Goal: Task Accomplishment & Management: Manage account settings

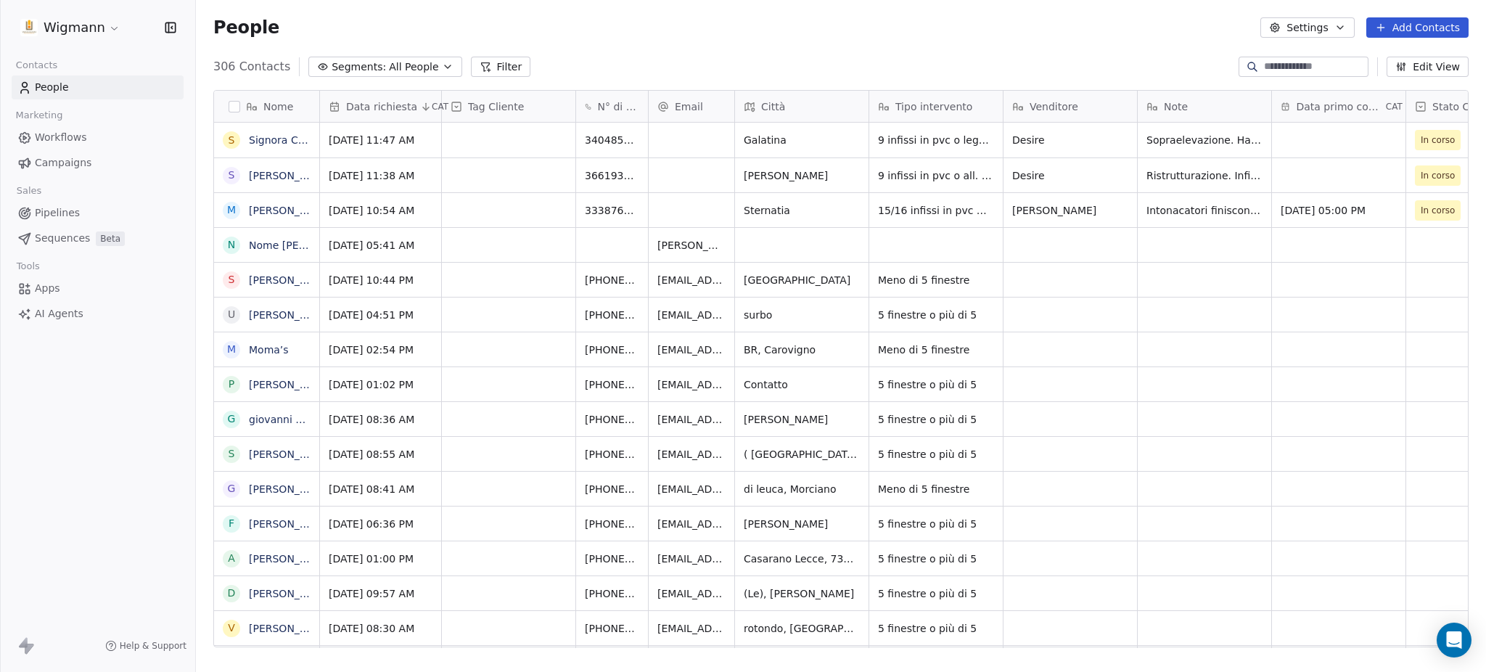
scroll to position [576, 1275]
click at [273, 141] on link "Signora Conte" at bounding box center [285, 140] width 72 height 12
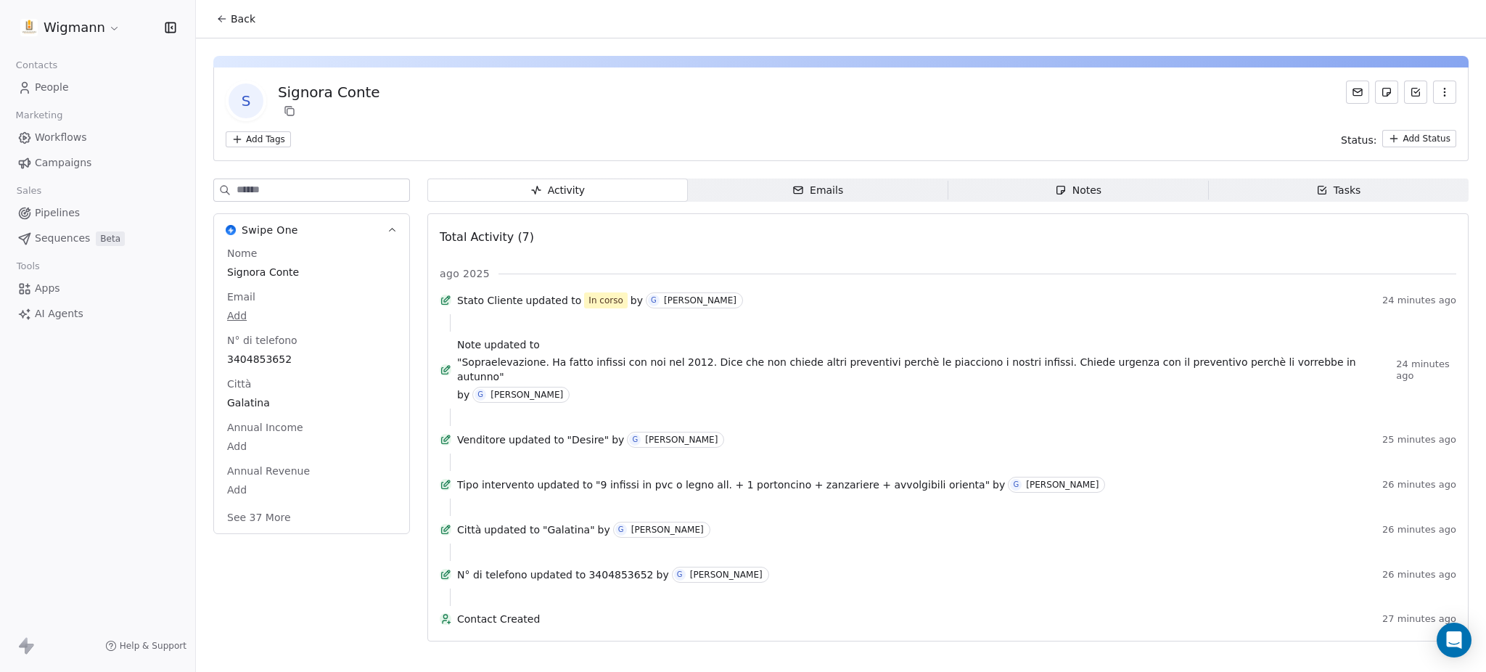
scroll to position [8, 0]
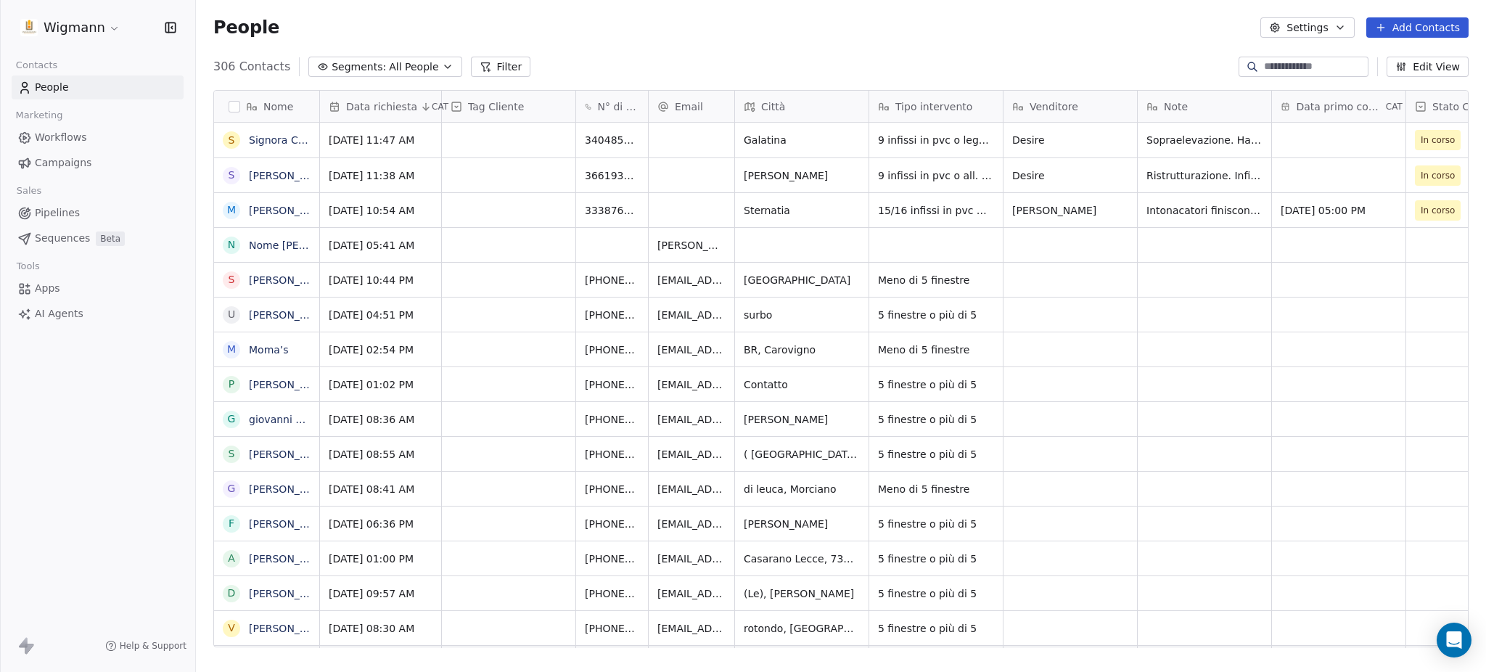
scroll to position [576, 1275]
click at [328, 115] on div "Nome S Signora Conte S [PERSON_NAME] M [PERSON_NAME] [PERSON_NAME] Telefono [PH…" at bounding box center [841, 369] width 1254 height 557
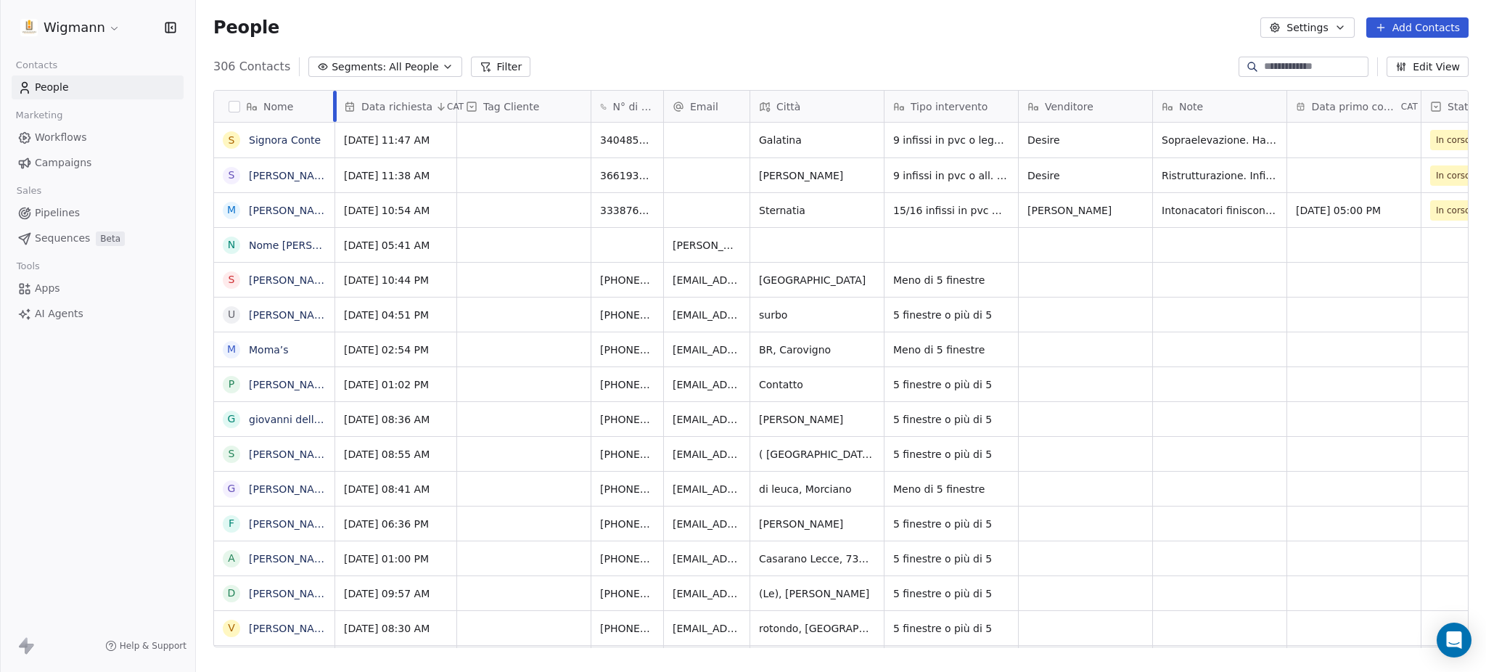
drag, startPoint x: 318, startPoint y: 109, endPoint x: 334, endPoint y: 189, distance: 82.0
click at [334, 189] on div "Nome S Signora Conte S [PERSON_NAME] M [PERSON_NAME] [PERSON_NAME] Telefono [PH…" at bounding box center [274, 369] width 121 height 557
click at [264, 212] on link "[PERSON_NAME]" at bounding box center [291, 211] width 84 height 12
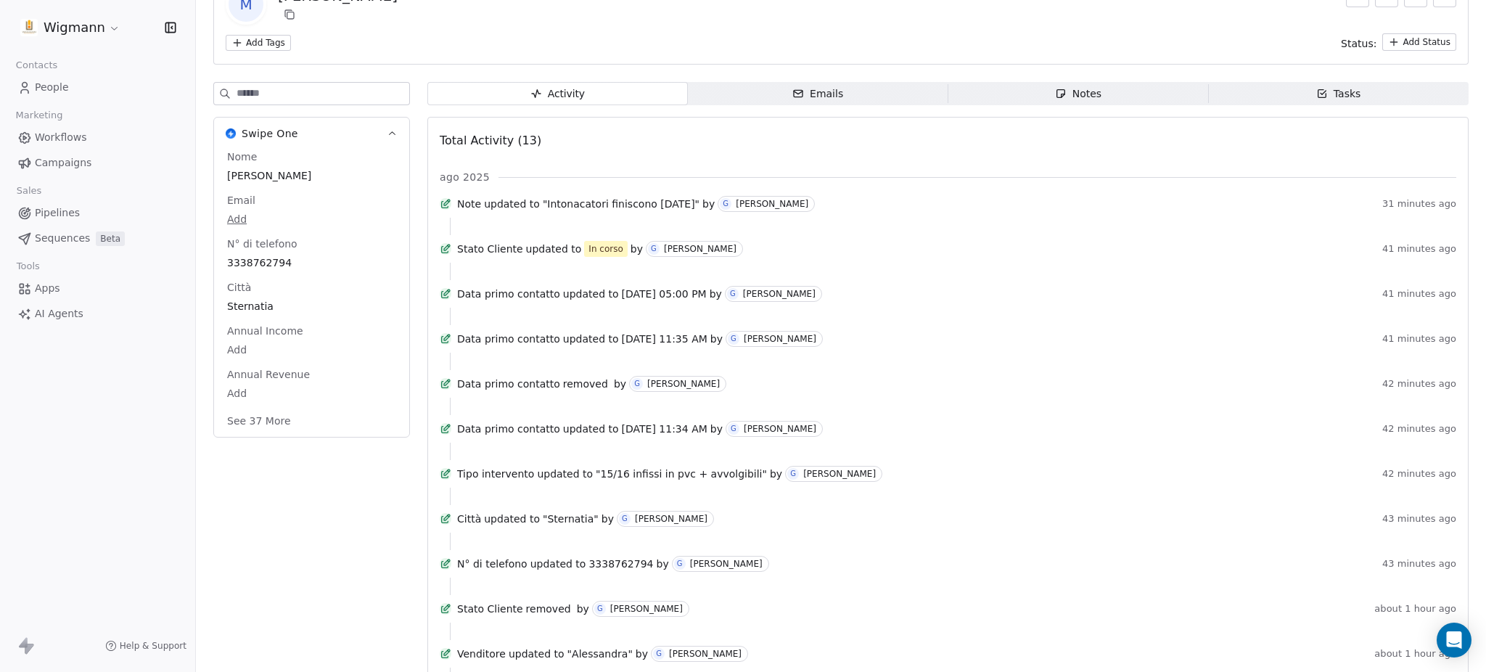
scroll to position [193, 0]
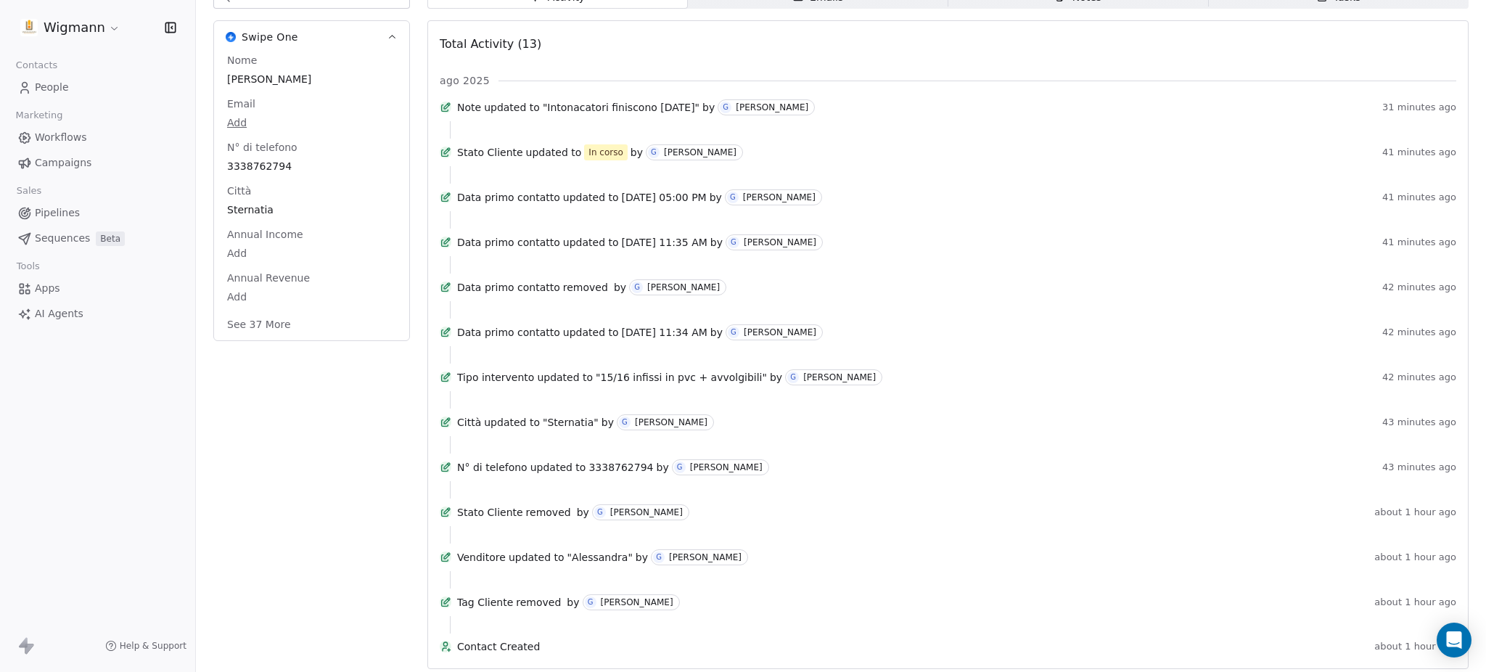
click at [748, 384] on span ""15/16 infissi in pvc + avvolgibili"" at bounding box center [681, 377] width 171 height 15
click at [737, 384] on span ""15/16 infissi in pvc + avvolgibili"" at bounding box center [681, 377] width 171 height 15
click at [810, 382] on div "[PERSON_NAME]" at bounding box center [839, 377] width 73 height 10
click at [451, 383] on icon at bounding box center [446, 377] width 12 height 12
click at [448, 383] on icon at bounding box center [446, 377] width 12 height 12
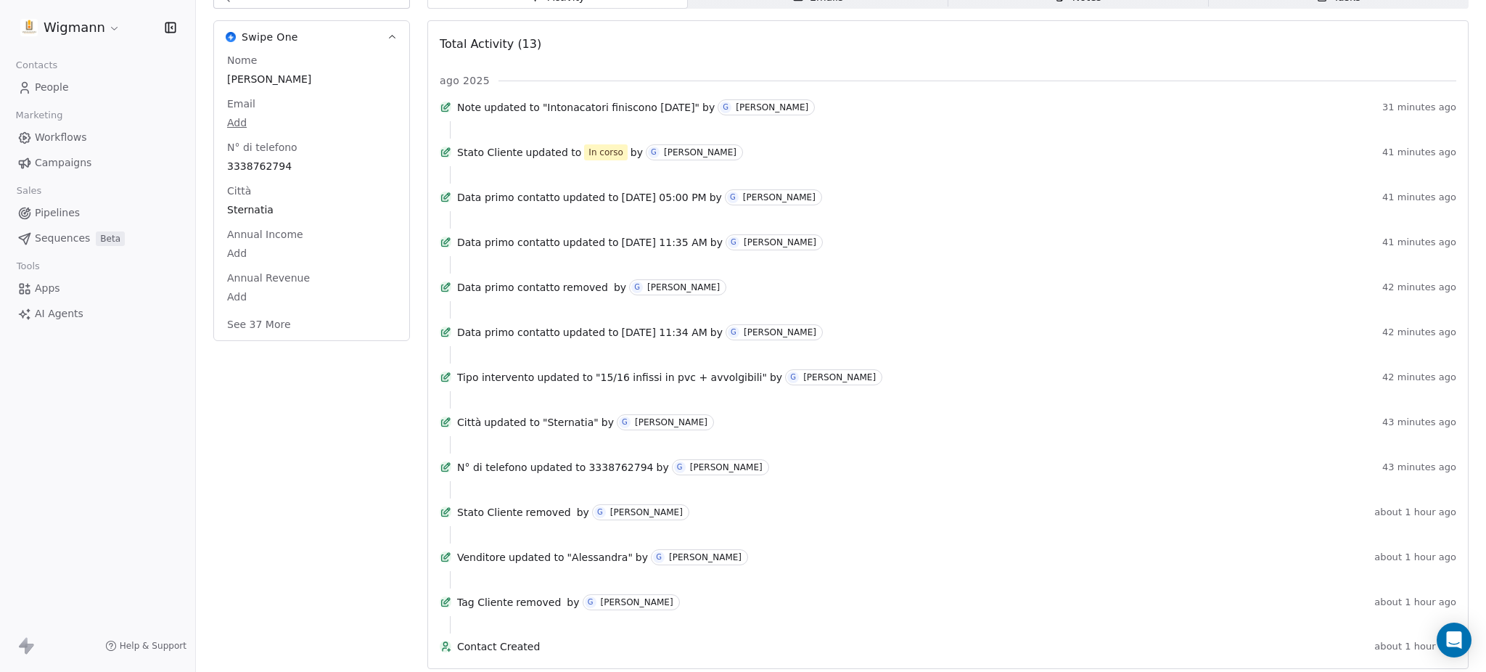
click at [585, 391] on div "Tipo intervento updated to "15/16 infissi in pvc + avvolgibili" by [PERSON_NAME…" at bounding box center [948, 380] width 1016 height 22
click at [596, 385] on div "Tipo intervento updated to "15/16 infissi in pvc + avvolgibili" by [PERSON_NAME]" at bounding box center [916, 377] width 919 height 16
drag, startPoint x: 490, startPoint y: 424, endPoint x: 447, endPoint y: 431, distance: 44.0
drag, startPoint x: 447, startPoint y: 431, endPoint x: 1328, endPoint y: 210, distance: 908.0
click at [1328, 205] on div "Data primo contatto updated to [DATE] 05:00 PM by [PERSON_NAME]" at bounding box center [916, 197] width 919 height 16
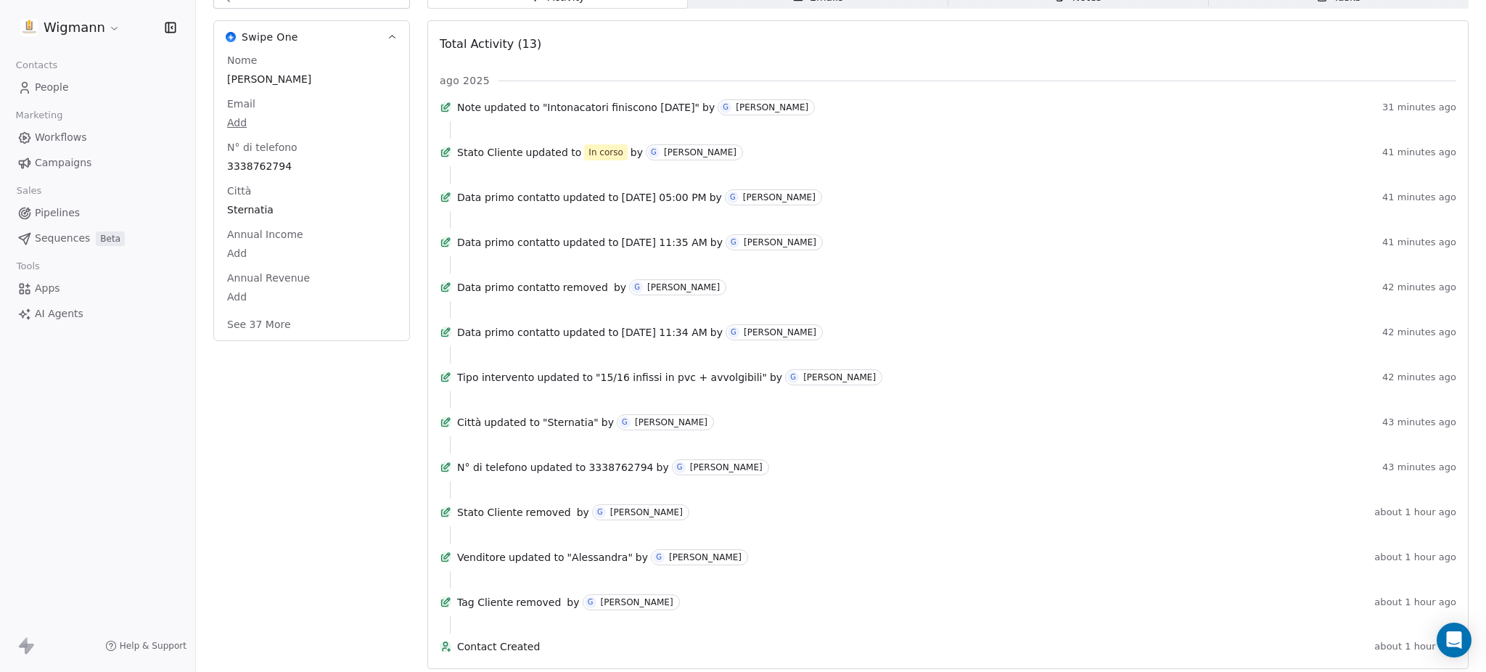
scroll to position [0, 0]
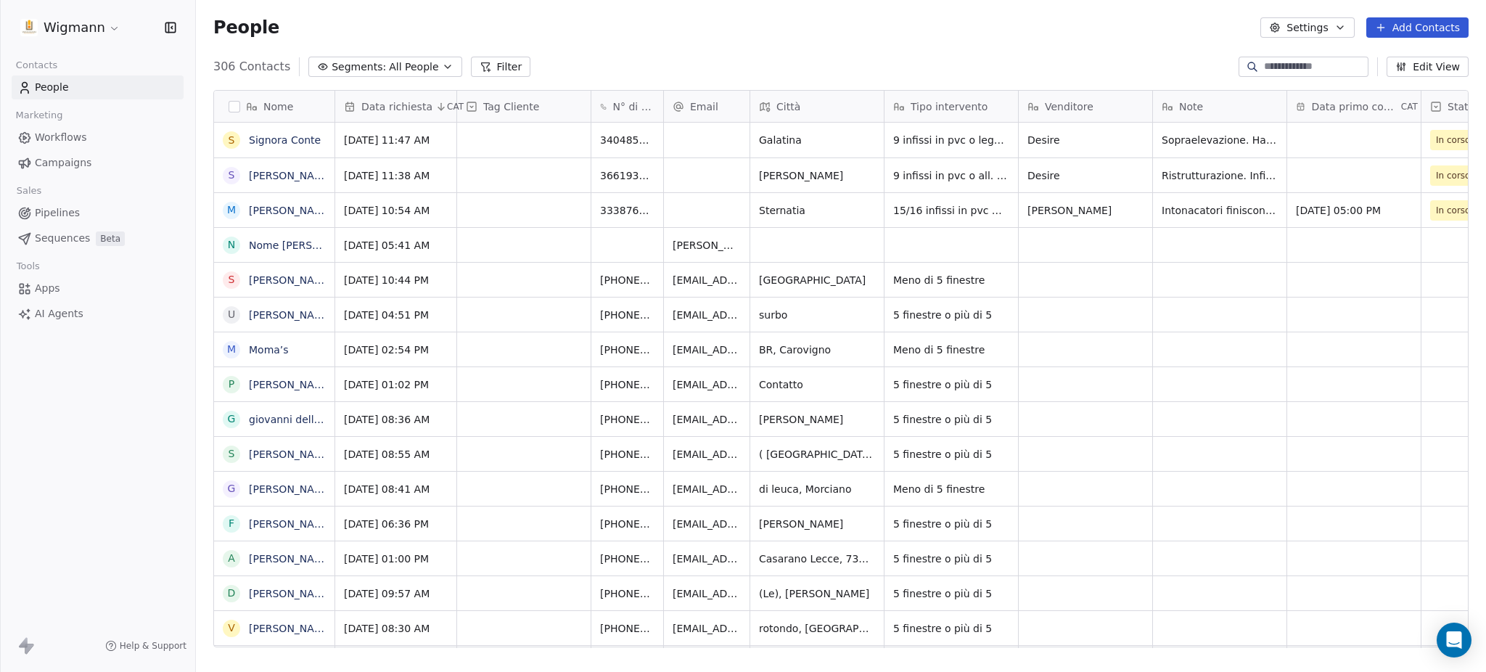
scroll to position [576, 1275]
click at [296, 216] on link "[PERSON_NAME]" at bounding box center [291, 211] width 84 height 12
click at [1425, 67] on button "Edit View" at bounding box center [1427, 67] width 82 height 20
click at [880, 20] on div "People Settings Add Contacts" at bounding box center [840, 27] width 1255 height 20
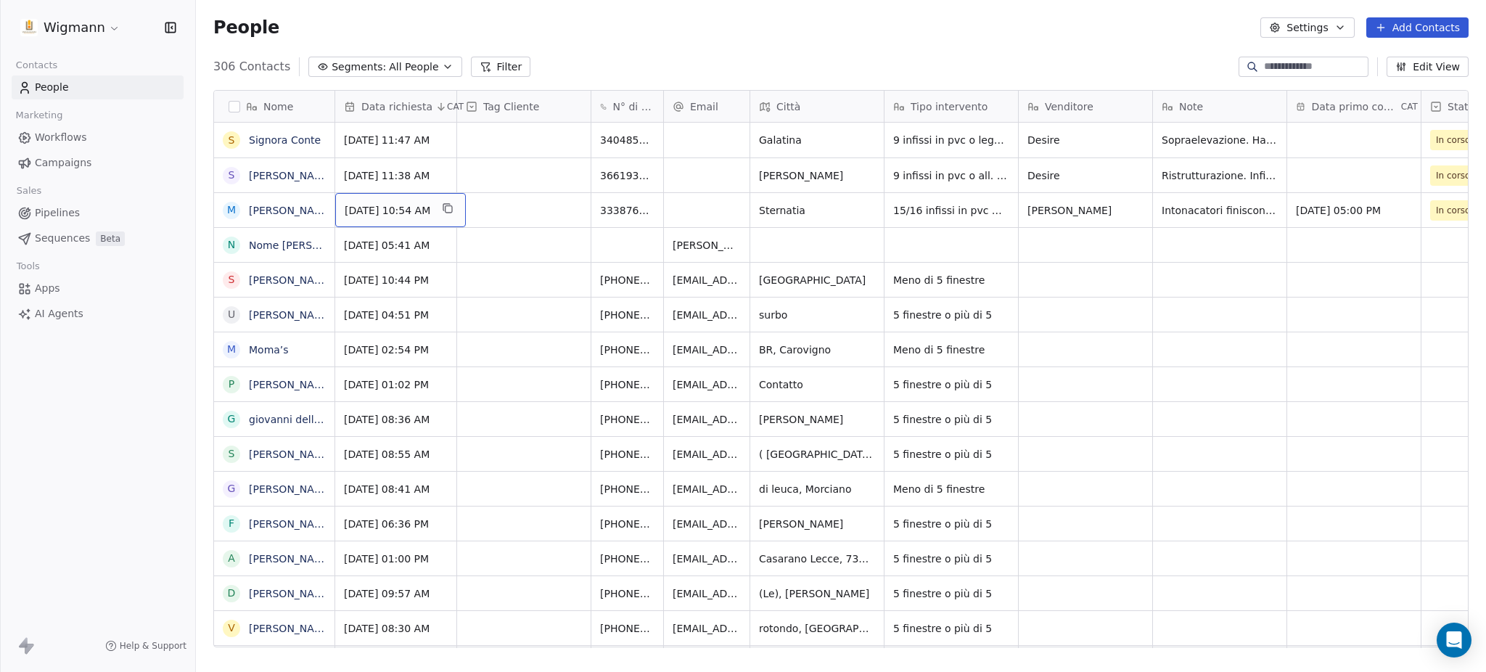
drag, startPoint x: 276, startPoint y: 213, endPoint x: 585, endPoint y: 46, distance: 350.9
click at [585, 46] on div "People Settings Add Contacts" at bounding box center [841, 27] width 1290 height 55
click at [1071, 210] on icon "grid" at bounding box center [1074, 209] width 7 height 7
click at [977, 207] on span "15/16 infissi in pvc + avvolgibili" at bounding box center [975, 210] width 162 height 15
click at [1071, 213] on icon "grid" at bounding box center [1074, 209] width 7 height 7
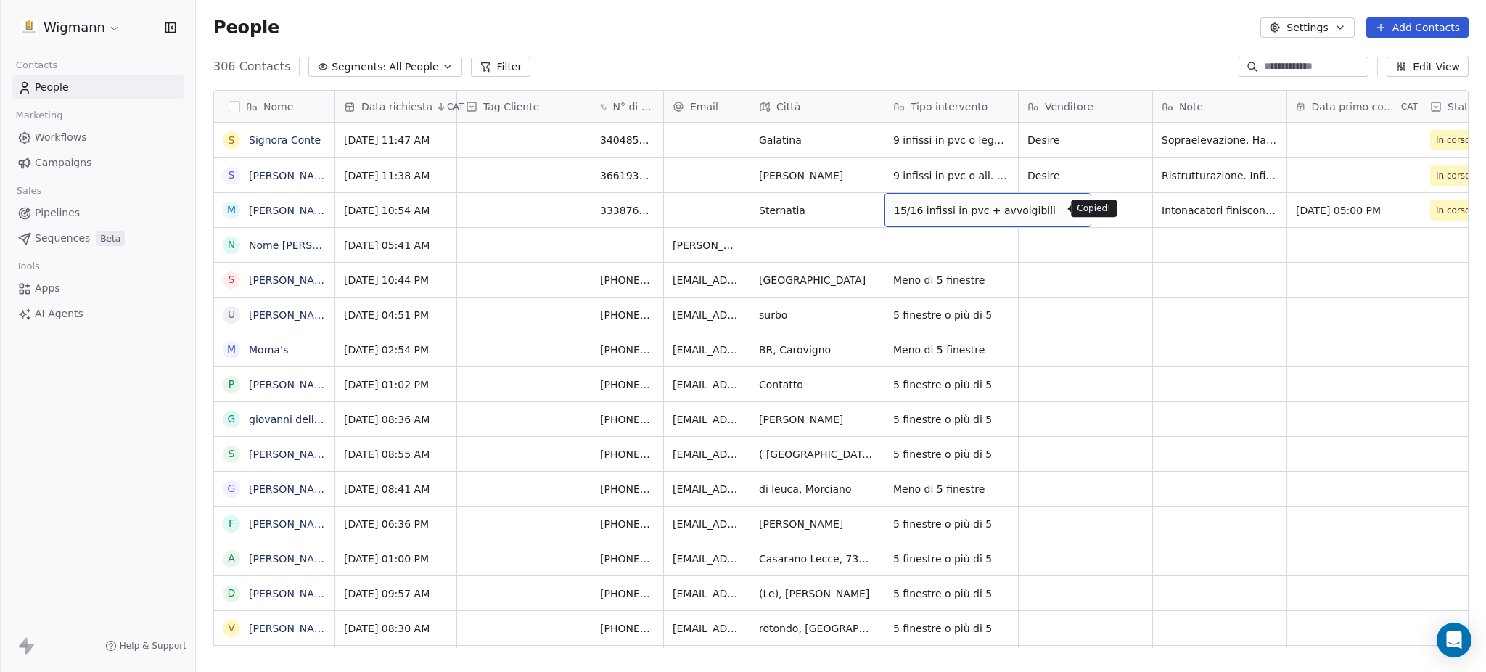
click at [1067, 205] on icon "grid" at bounding box center [1073, 208] width 12 height 12
click at [1207, 218] on span "Intonacatori finiscono [DATE]" at bounding box center [1235, 210] width 147 height 15
click at [1221, 207] on span "Intonacatori finiscono [DATE]" at bounding box center [1235, 210] width 147 height 15
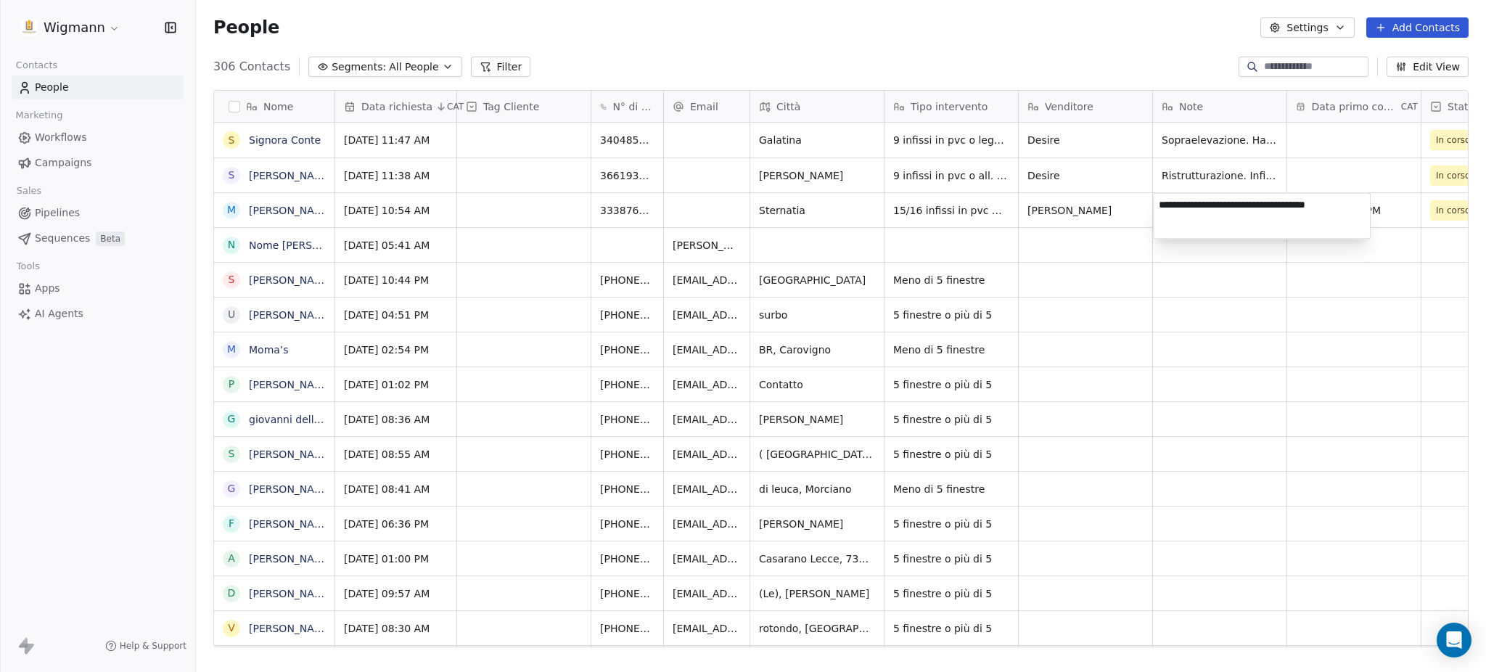
click at [1221, 207] on textarea "**********" at bounding box center [1261, 216] width 216 height 45
drag, startPoint x: 1186, startPoint y: 207, endPoint x: 1148, endPoint y: 217, distance: 39.6
click at [1148, 217] on html "Wigmann Contacts People Marketing Workflows Campaigns Sales Pipelines Sequences…" at bounding box center [743, 336] width 1486 height 672
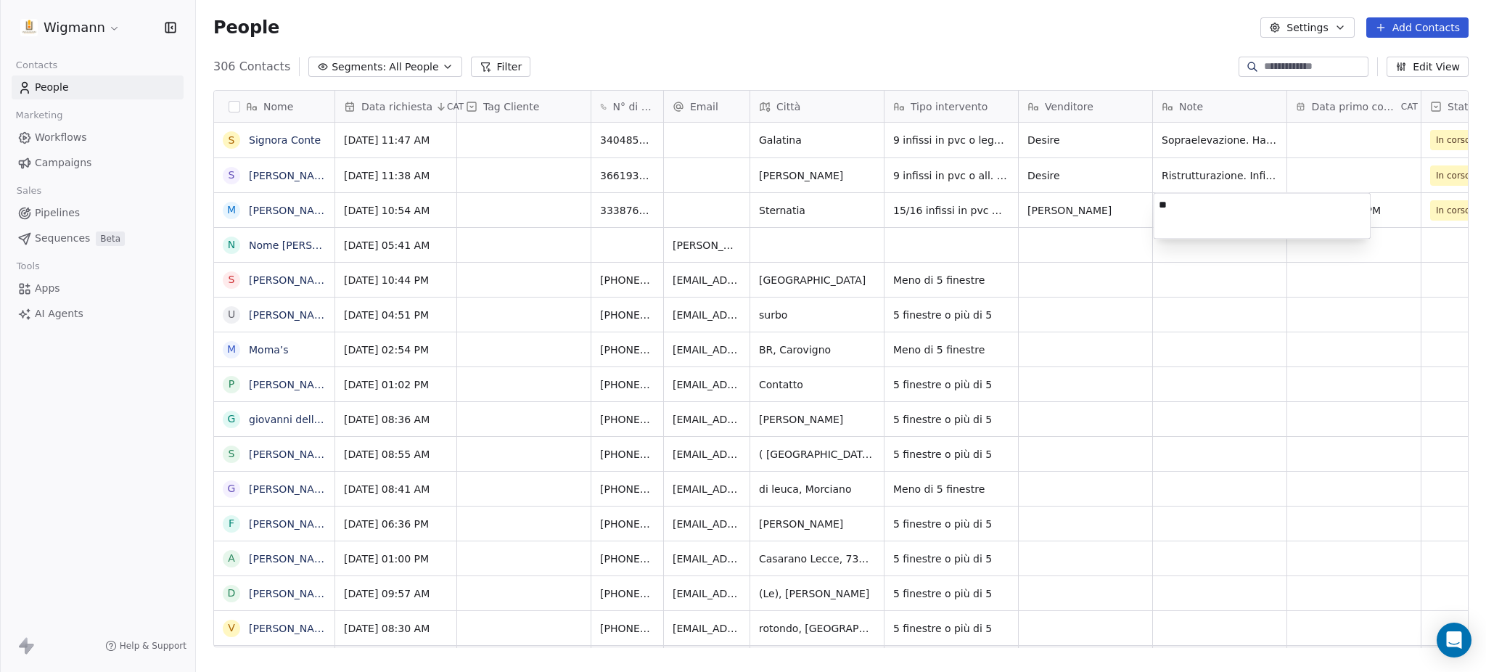
type textarea "*"
type textarea "**********"
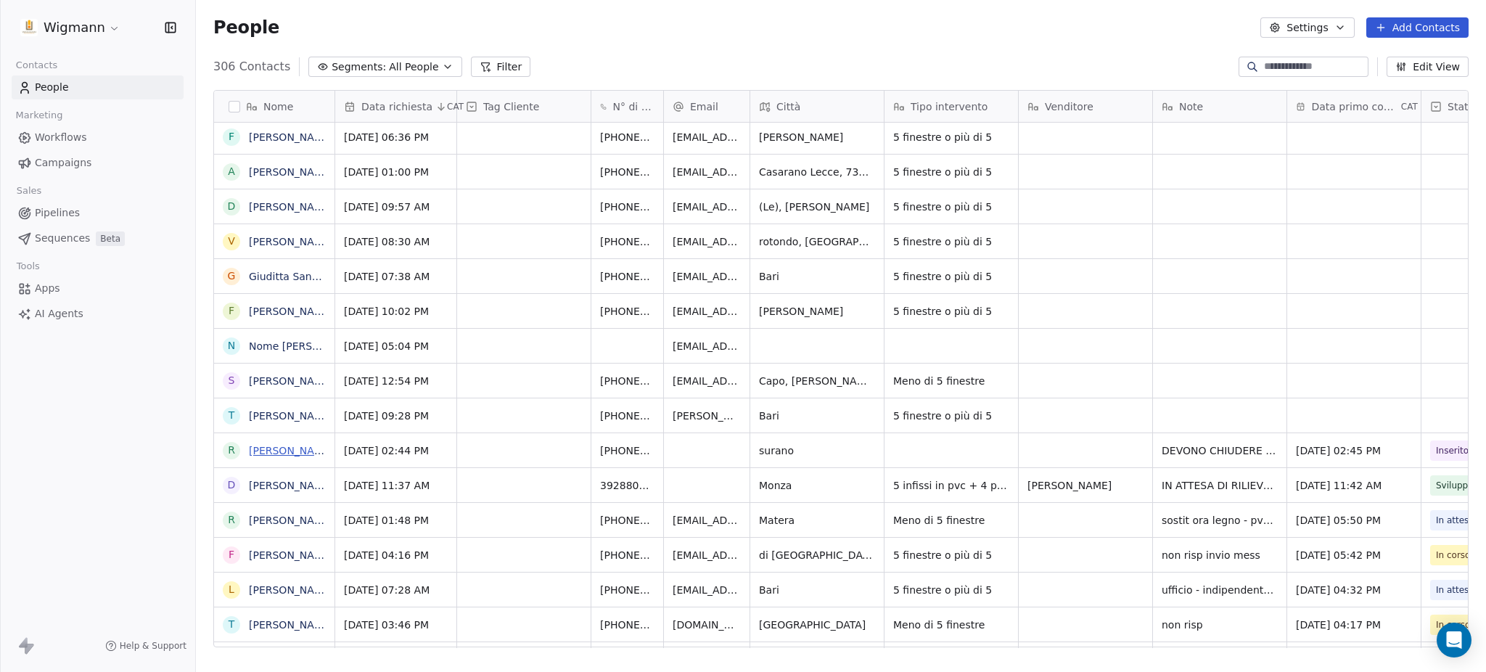
click at [292, 448] on link "[PERSON_NAME]" at bounding box center [291, 451] width 84 height 12
